Goal: Task Accomplishment & Management: Manage account settings

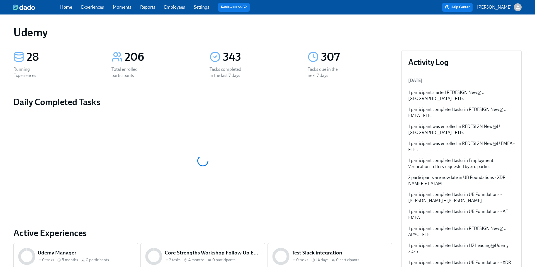
click at [502, 8] on p "[PERSON_NAME]" at bounding box center [494, 7] width 35 height 6
click at [276, 54] on div at bounding box center [267, 133] width 535 height 267
click at [174, 8] on link "Employees" at bounding box center [174, 6] width 21 height 5
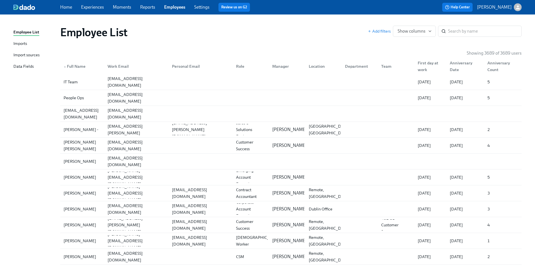
click at [207, 9] on link "Settings" at bounding box center [201, 6] width 15 height 5
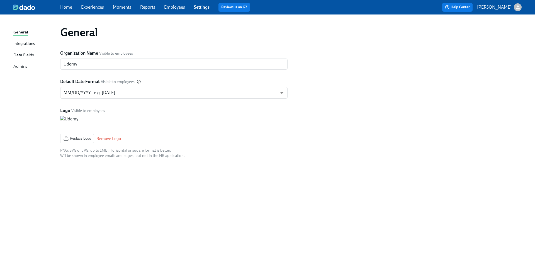
click at [24, 65] on div "Admins" at bounding box center [20, 66] width 14 height 7
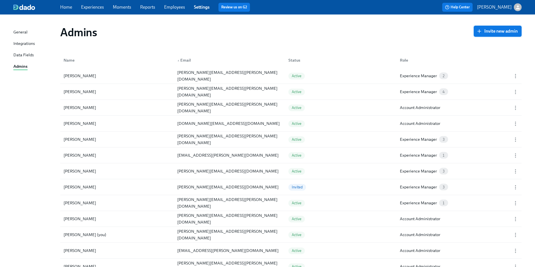
click at [497, 31] on span "Invite new admin" at bounding box center [498, 31] width 40 height 6
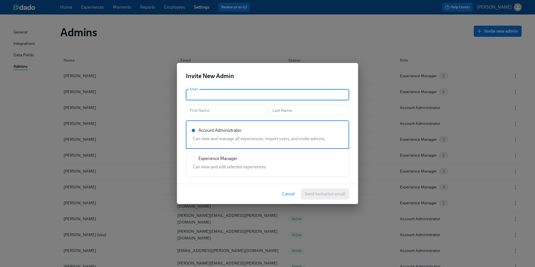
click at [206, 95] on input "text" at bounding box center [267, 94] width 163 height 11
type input "S"
click at [215, 112] on input "text" at bounding box center [226, 110] width 81 height 11
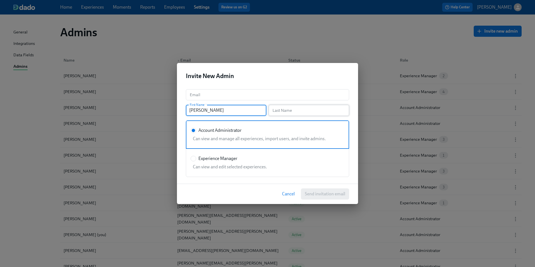
type input "[PERSON_NAME]"
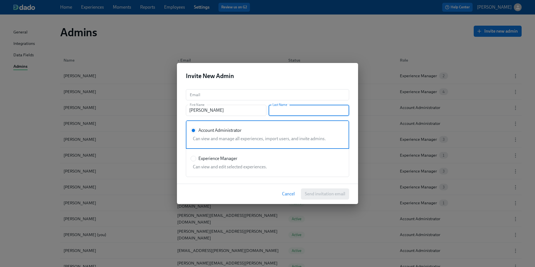
click at [278, 110] on input "text" at bounding box center [309, 110] width 81 height 11
type input "[PERSON_NAME]"
click at [206, 95] on input "text" at bounding box center [267, 94] width 163 height 11
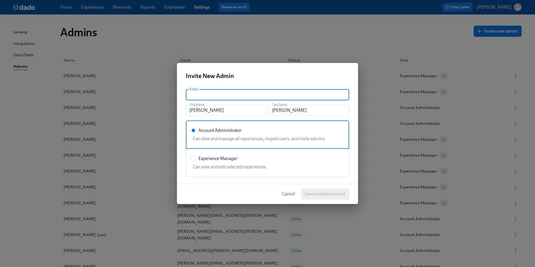
click at [206, 95] on input "text" at bounding box center [267, 94] width 163 height 11
paste input "[PERSON_NAME][EMAIL_ADDRESS][PERSON_NAME][DOMAIN_NAME]"
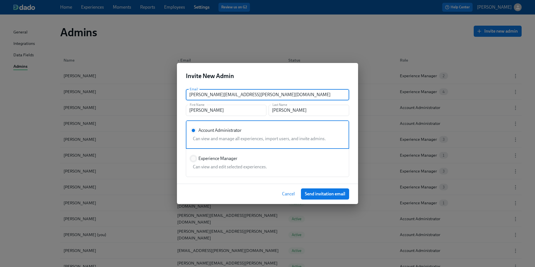
type input "[PERSON_NAME][EMAIL_ADDRESS][PERSON_NAME][DOMAIN_NAME]"
click at [195, 159] on input "Experience Manager" at bounding box center [193, 158] width 5 height 5
radio input "true"
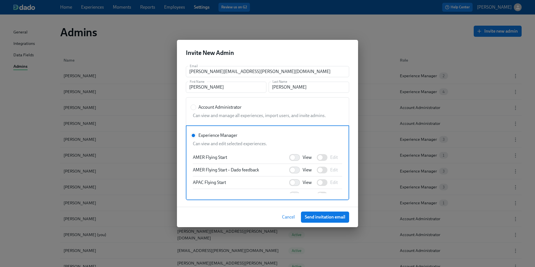
click at [292, 217] on span "Cancel" at bounding box center [288, 217] width 13 height 6
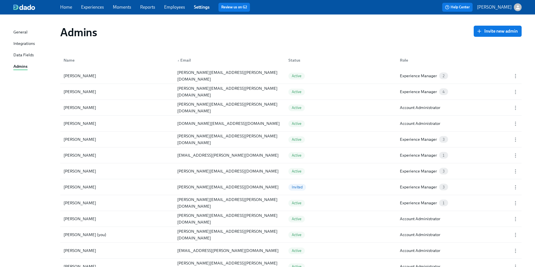
click at [292, 217] on span "Cancel" at bounding box center [288, 217] width 13 height 6
click at [421, 95] on div "Experience Manager 4" at bounding box center [450, 91] width 111 height 11
click at [444, 94] on div "4" at bounding box center [443, 91] width 9 height 7
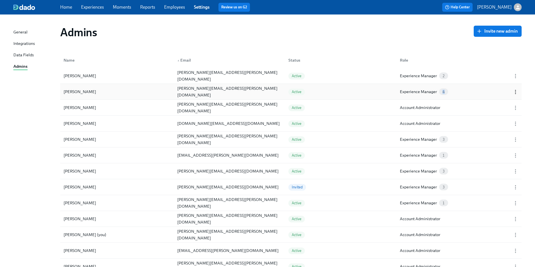
click at [514, 93] on icon "button" at bounding box center [516, 92] width 6 height 6
click at [426, 95] on div at bounding box center [267, 133] width 535 height 267
click at [444, 93] on span "4" at bounding box center [443, 92] width 9 height 4
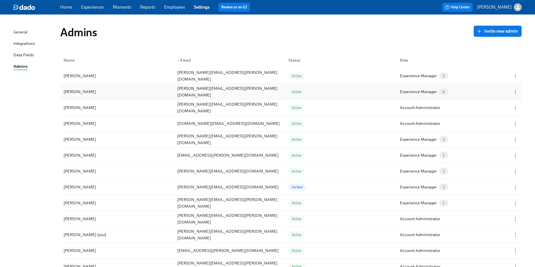
click at [424, 90] on div "Experience Manager" at bounding box center [418, 91] width 37 height 7
click at [514, 93] on icon "button" at bounding box center [516, 92] width 6 height 6
click at [487, 93] on li "Edit..." at bounding box center [500, 91] width 61 height 9
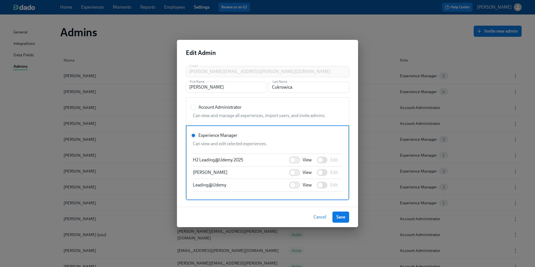
scroll to position [187, 0]
click at [317, 218] on span "Cancel" at bounding box center [319, 217] width 13 height 6
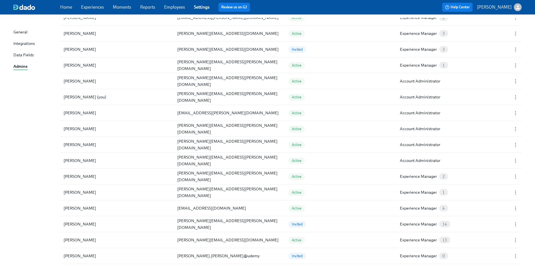
scroll to position [143, 0]
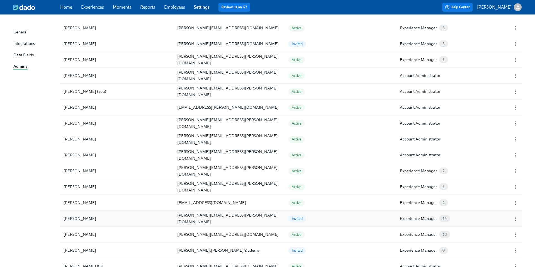
click at [447, 218] on span "14" at bounding box center [444, 219] width 11 height 4
click at [517, 219] on icon "button" at bounding box center [516, 219] width 6 height 6
click at [499, 219] on div "Copy Invitation Link" at bounding box center [507, 219] width 38 height 6
click at [444, 219] on span "14" at bounding box center [444, 219] width 11 height 4
click at [516, 221] on icon "button" at bounding box center [516, 219] width 6 height 6
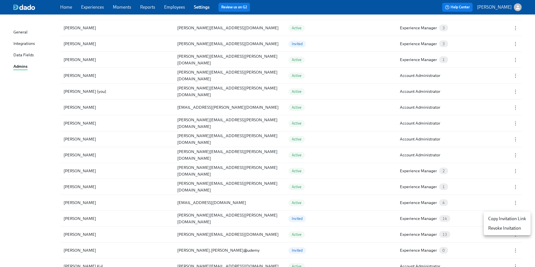
drag, startPoint x: 487, startPoint y: 242, endPoint x: 0, endPoint y: 217, distance: 488.0
click at [0, 217] on div at bounding box center [267, 133] width 535 height 267
click at [0, 217] on div "Copy Invitation Link Revoke Invitation" at bounding box center [267, 133] width 535 height 267
